Goal: Information Seeking & Learning: Learn about a topic

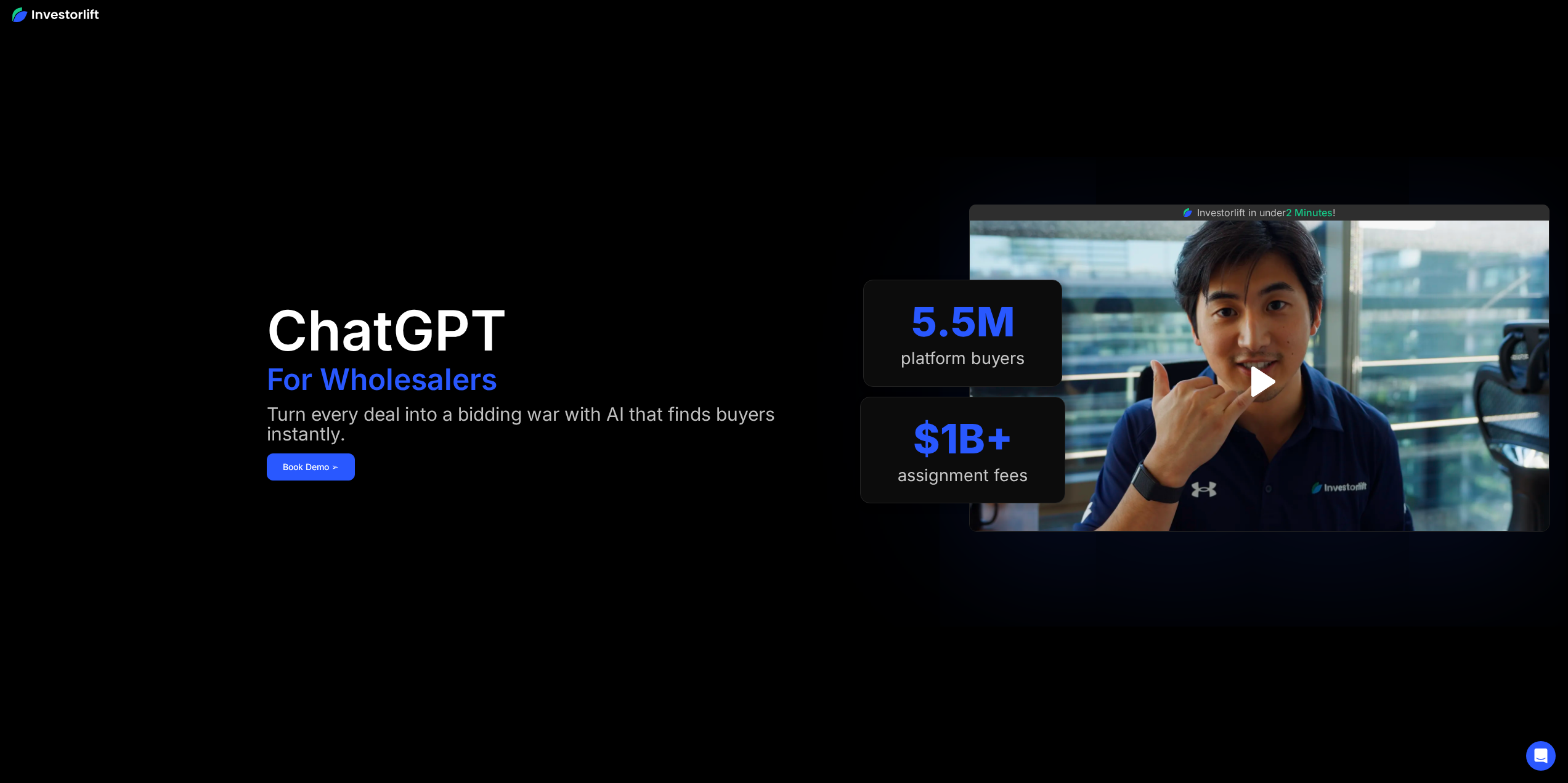
click at [1285, 18] on div at bounding box center [784, 14] width 1568 height 29
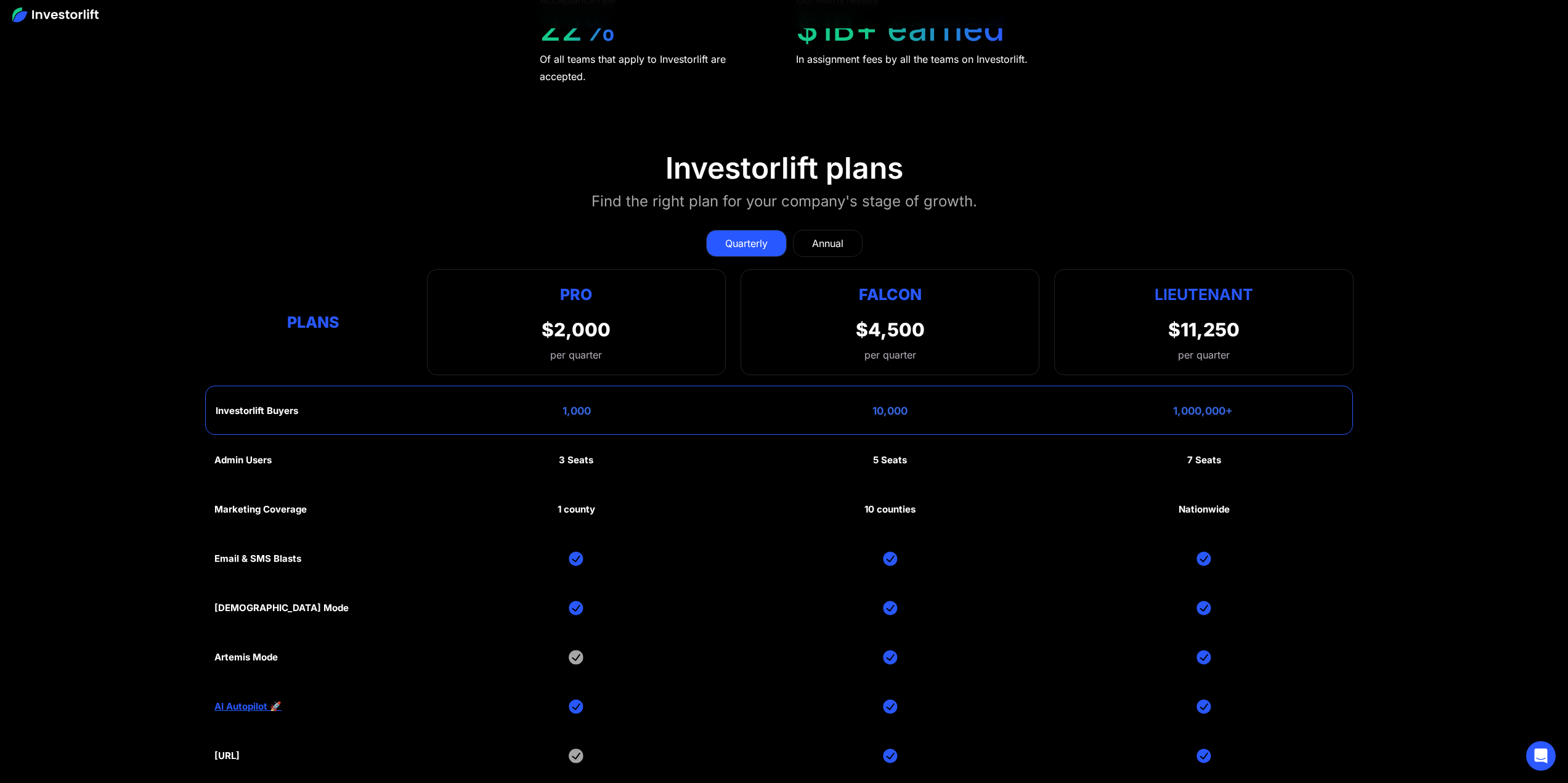
scroll to position [6659, 0]
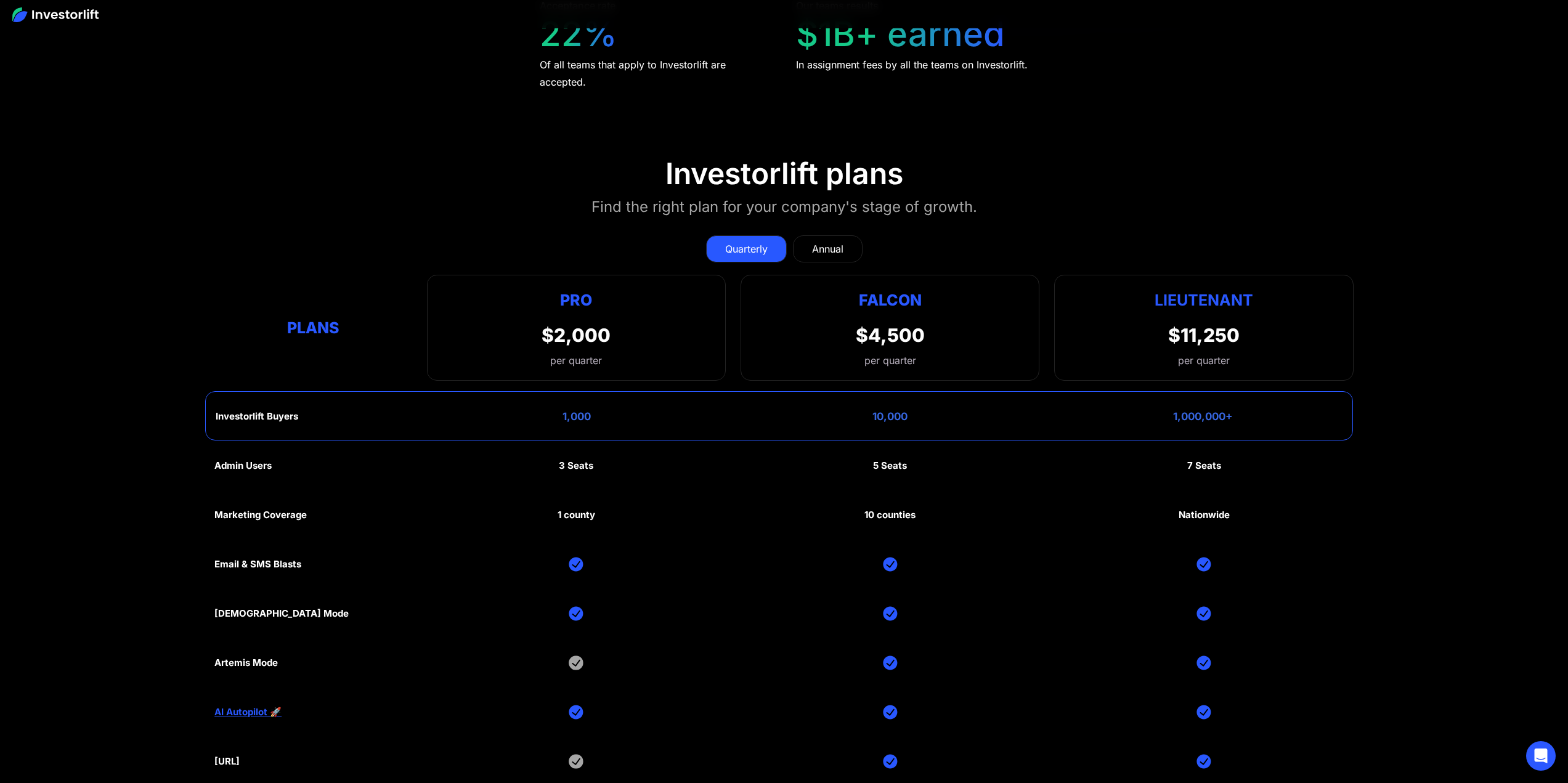
click at [293, 320] on div "Plans" at bounding box center [313, 328] width 197 height 24
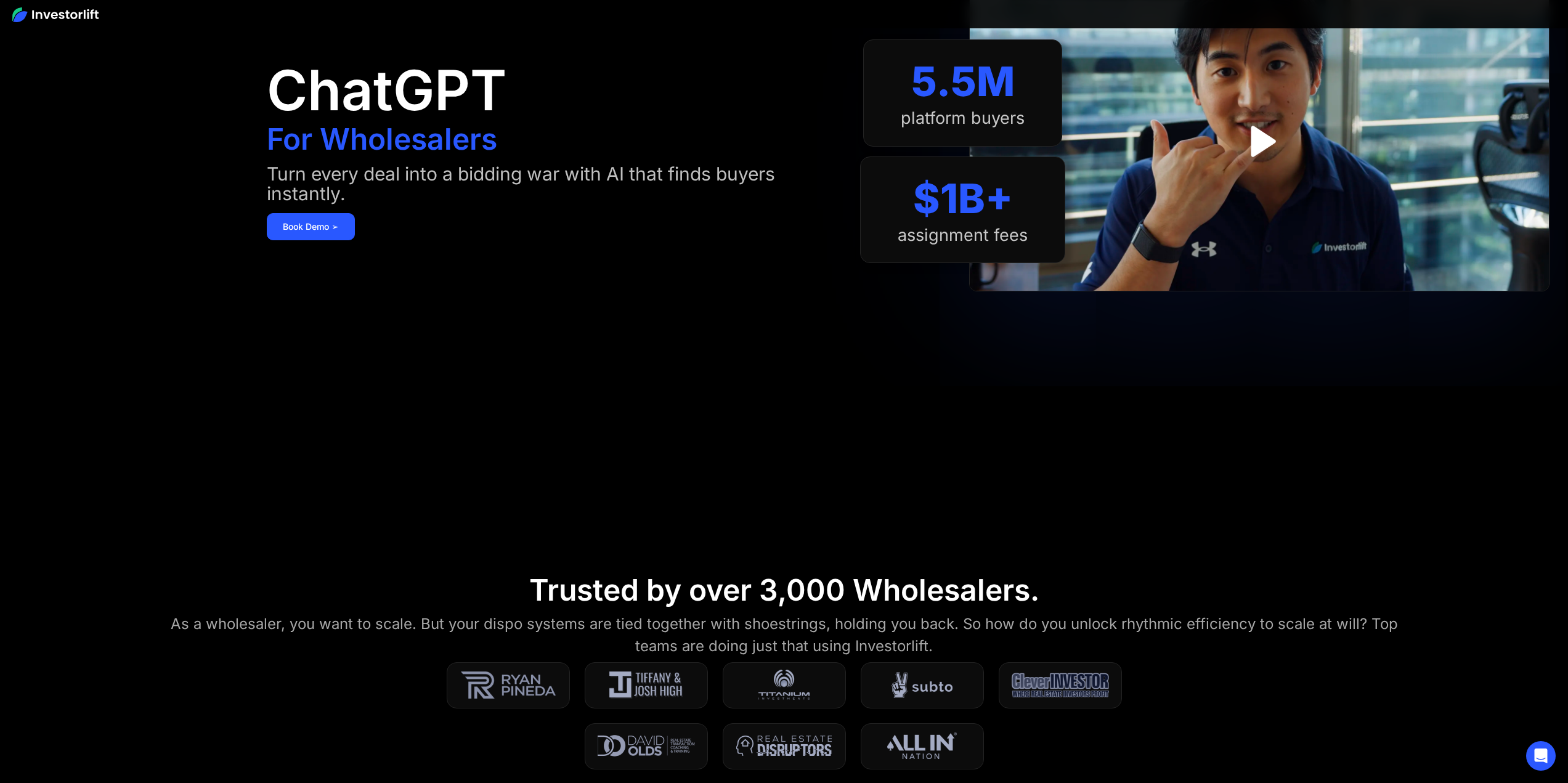
scroll to position [35, 0]
